Goal: Find specific page/section: Find specific page/section

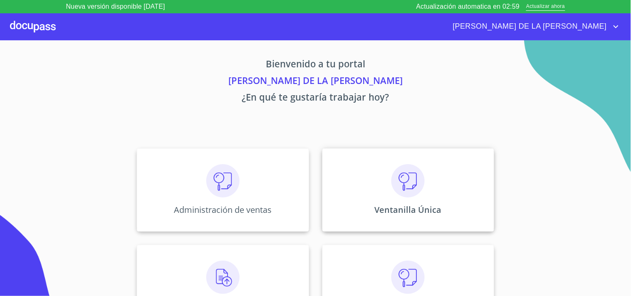
click at [418, 189] on img at bounding box center [408, 180] width 33 height 33
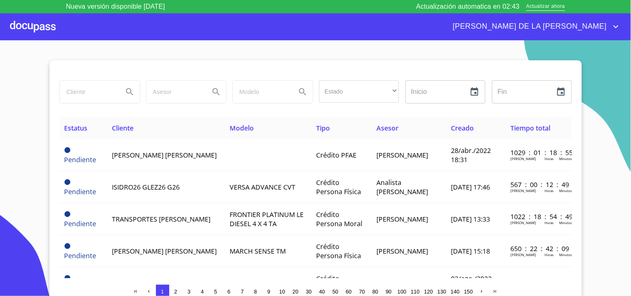
click at [87, 92] on input "search" at bounding box center [88, 92] width 57 height 22
type input "[PERSON_NAME]"
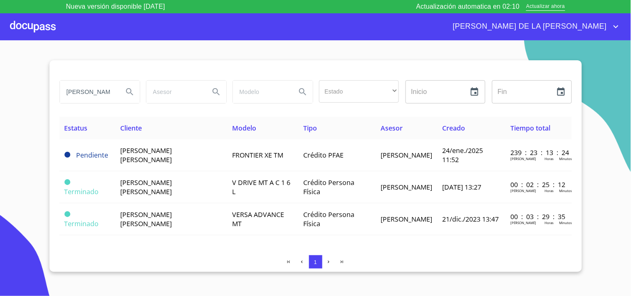
click at [611, 27] on span "[PERSON_NAME] DE LA [PERSON_NAME]" at bounding box center [529, 26] width 164 height 13
click at [607, 25] on li "Salir" at bounding box center [608, 26] width 27 height 15
